Goal: Transaction & Acquisition: Purchase product/service

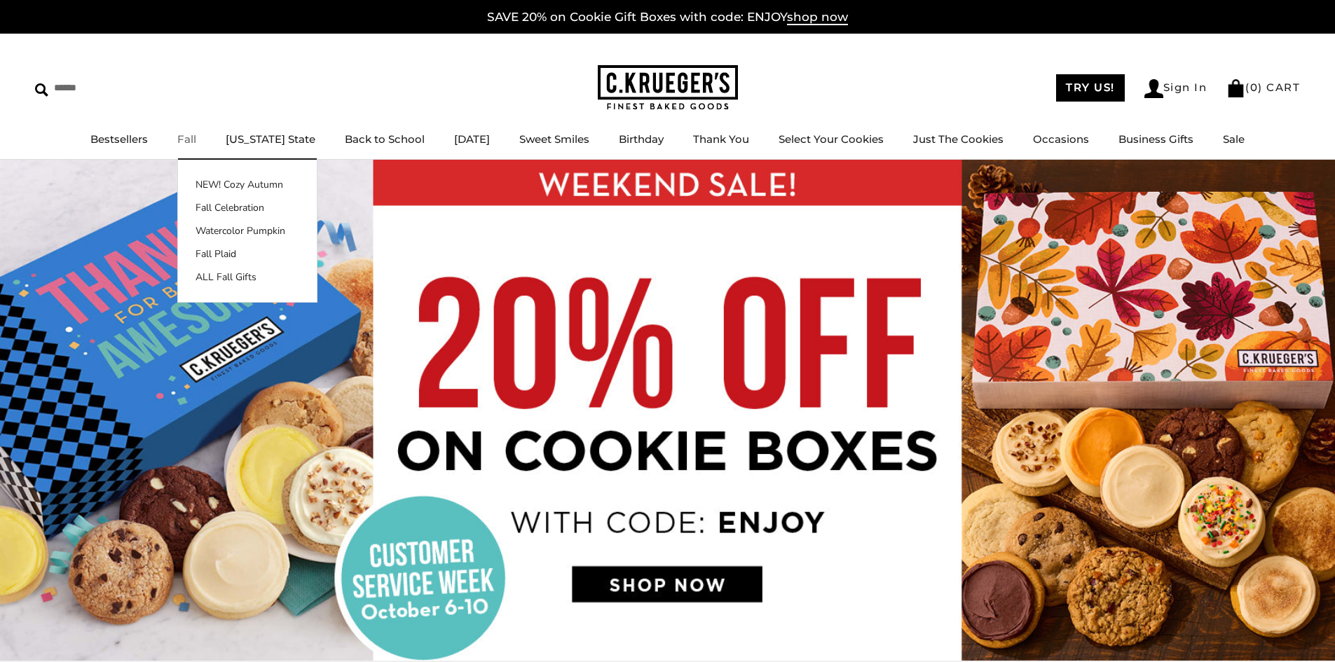
click at [191, 142] on link "Fall" at bounding box center [186, 138] width 19 height 13
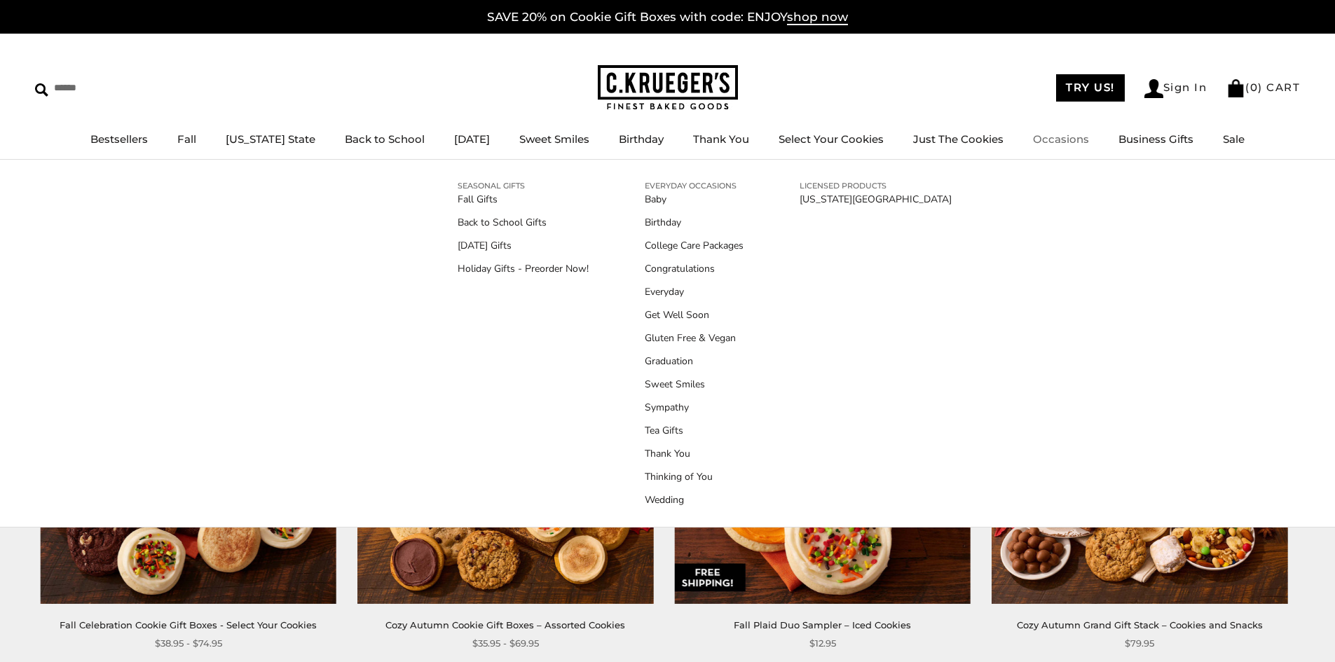
drag, startPoint x: 679, startPoint y: 244, endPoint x: 678, endPoint y: 237, distance: 7.1
click at [680, 244] on link "College Care Packages" at bounding box center [694, 245] width 99 height 15
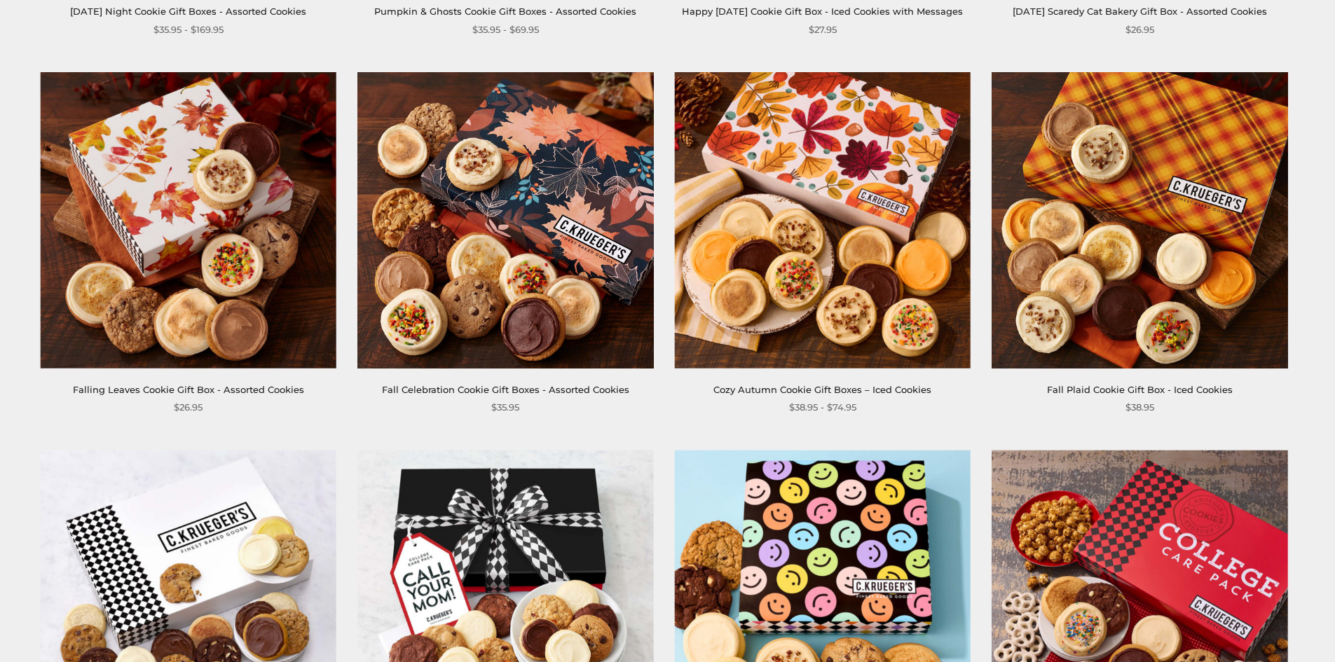
scroll to position [1714, 0]
